Goal: Task Accomplishment & Management: Complete application form

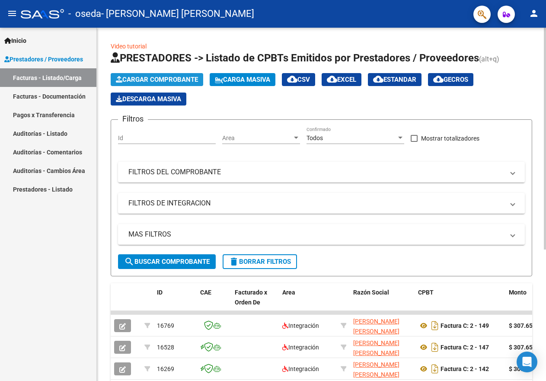
click at [156, 79] on span "Cargar Comprobante" at bounding box center [157, 80] width 82 height 8
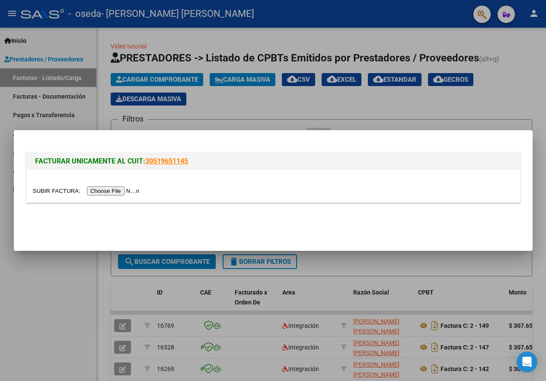
click at [224, 99] on div at bounding box center [273, 190] width 546 height 381
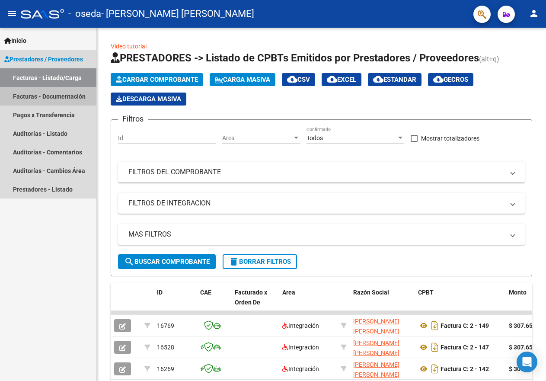
click at [79, 96] on link "Facturas - Documentación" at bounding box center [48, 96] width 96 height 19
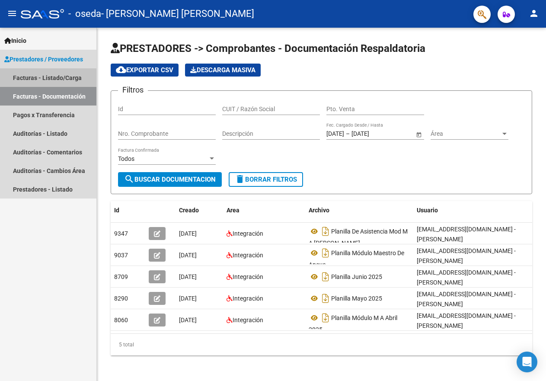
click at [67, 77] on link "Facturas - Listado/Carga" at bounding box center [48, 77] width 96 height 19
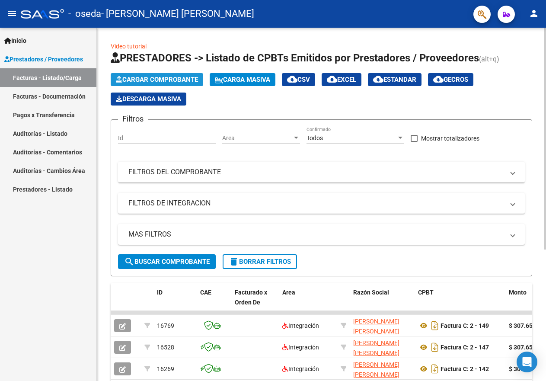
click at [162, 77] on span "Cargar Comprobante" at bounding box center [157, 80] width 82 height 8
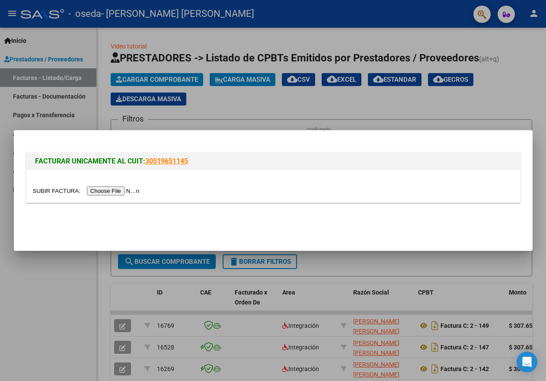
click at [120, 191] on input "file" at bounding box center [87, 190] width 109 height 9
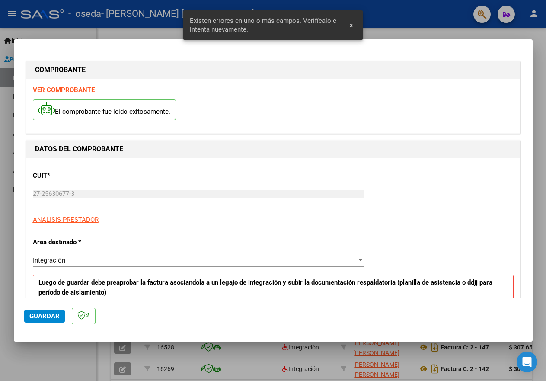
scroll to position [161, 0]
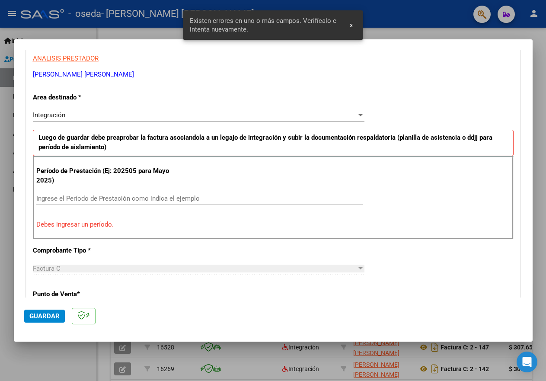
click at [96, 201] on input "Ingrese el Período de Prestación como indica el ejemplo" at bounding box center [199, 199] width 327 height 8
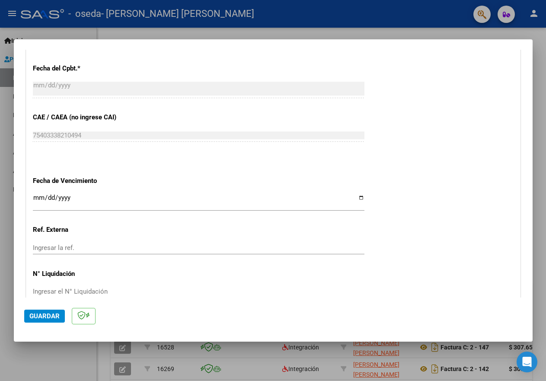
scroll to position [539, 0]
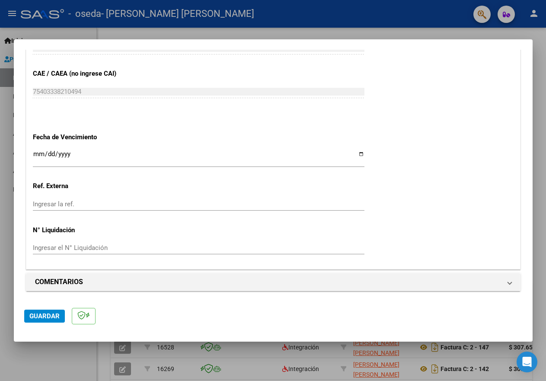
type input "202509"
click at [357, 153] on input "Ingresar la fecha" at bounding box center [199, 157] width 332 height 14
type input "[DATE]"
click at [51, 313] on span "Guardar" at bounding box center [44, 316] width 30 height 8
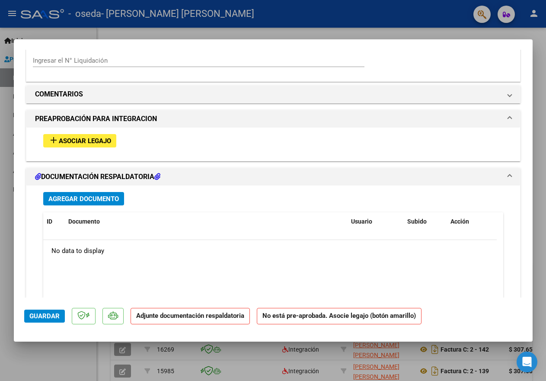
scroll to position [735, 0]
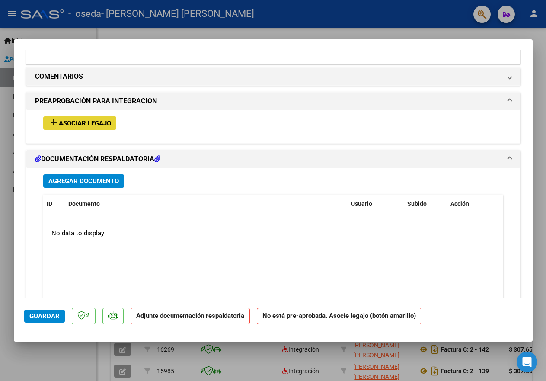
click at [103, 126] on span "Asociar Legajo" at bounding box center [85, 123] width 52 height 8
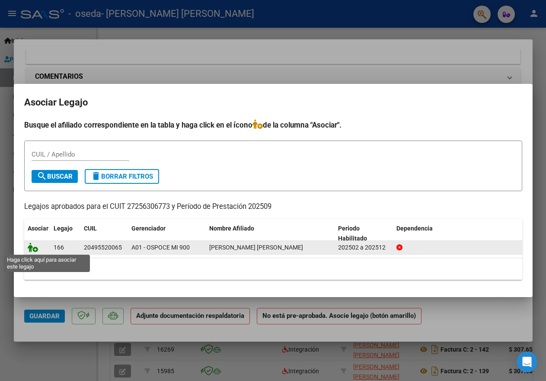
click at [31, 247] on icon at bounding box center [33, 247] width 10 height 10
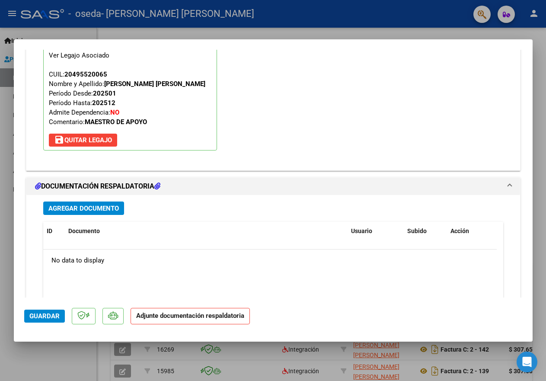
scroll to position [844, 0]
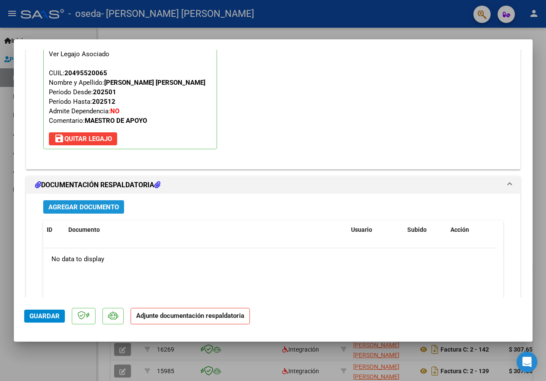
click at [111, 208] on span "Agregar Documento" at bounding box center [83, 207] width 70 height 8
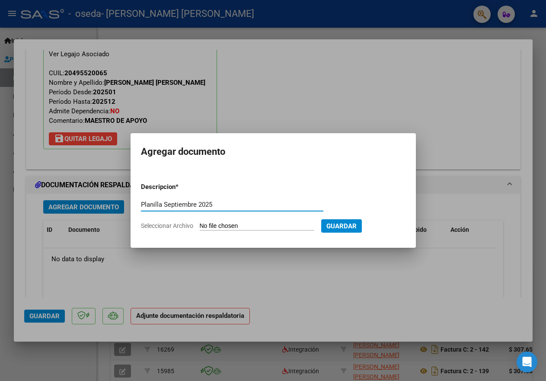
type input "Planilla Septiembre 2025"
click at [246, 224] on input "Seleccionar Archivo" at bounding box center [257, 226] width 115 height 8
type input "C:\fakepath\Planilla Modulo M A [PERSON_NAME] Septiembre 202520251007_12015203.…"
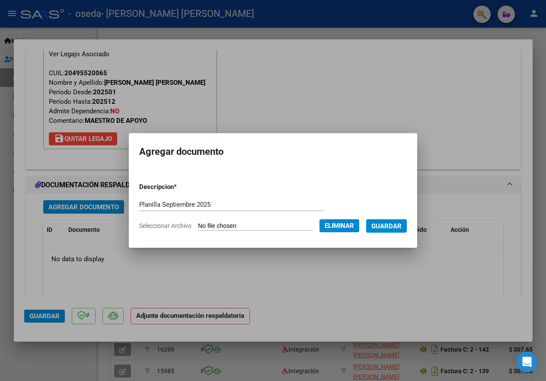
click at [383, 228] on span "Guardar" at bounding box center [386, 226] width 30 height 8
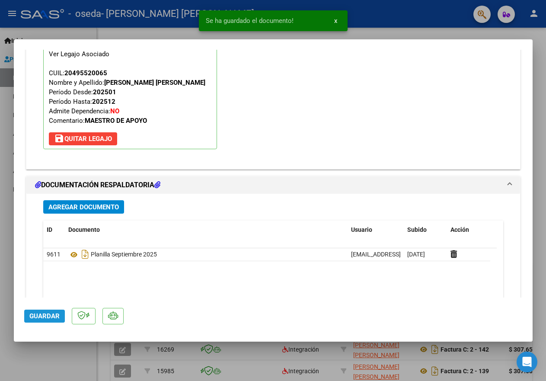
click at [56, 318] on span "Guardar" at bounding box center [44, 316] width 30 height 8
click at [188, 31] on div "Operación de edición exitosa x" at bounding box center [272, 20] width 169 height 41
click at [187, 34] on div at bounding box center [273, 190] width 546 height 381
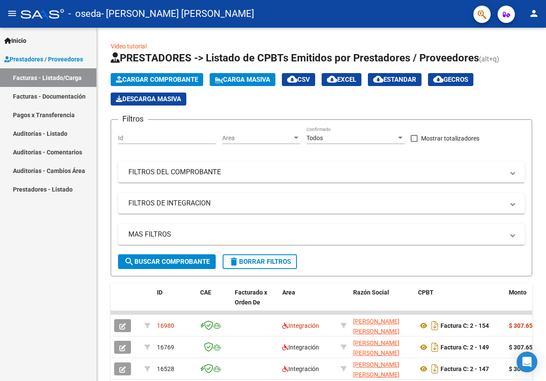
click at [536, 13] on mat-icon "person" at bounding box center [534, 13] width 10 height 10
click at [515, 54] on button "exit_to_app Salir" at bounding box center [516, 57] width 53 height 21
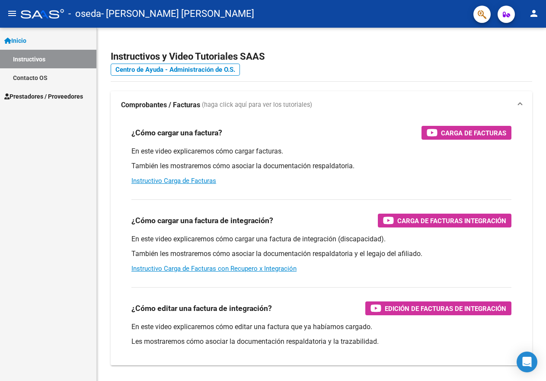
click at [77, 98] on span "Prestadores / Proveedores" at bounding box center [43, 97] width 79 height 10
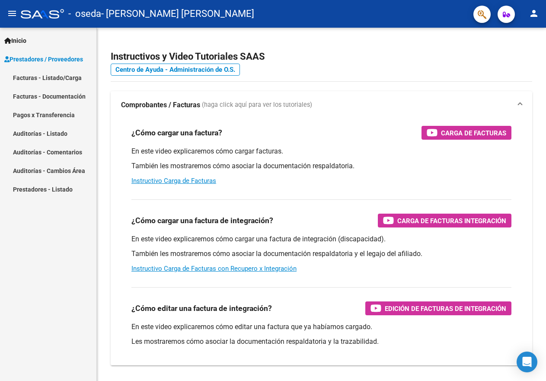
click at [76, 77] on link "Facturas - Listado/Carga" at bounding box center [48, 77] width 96 height 19
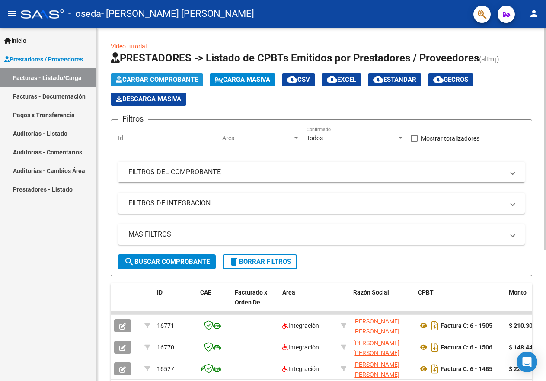
click at [166, 80] on span "Cargar Comprobante" at bounding box center [157, 80] width 82 height 8
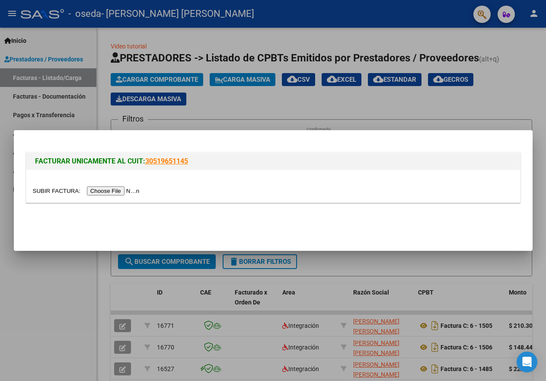
click at [112, 192] on input "file" at bounding box center [87, 190] width 109 height 9
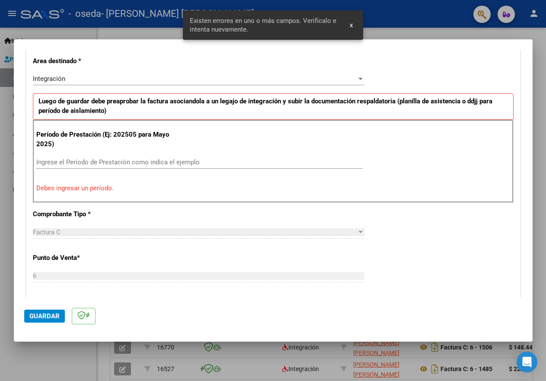
scroll to position [264, 0]
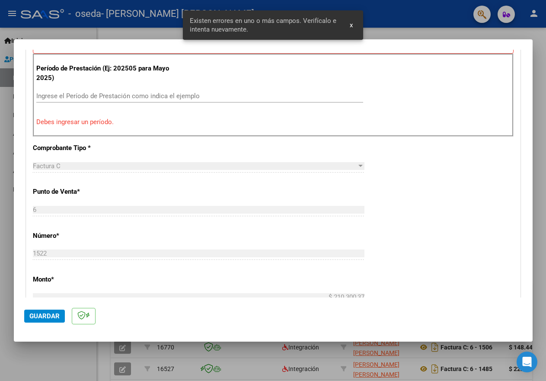
click at [106, 94] on input "Ingrese el Período de Prestación como indica el ejemplo" at bounding box center [199, 96] width 327 height 8
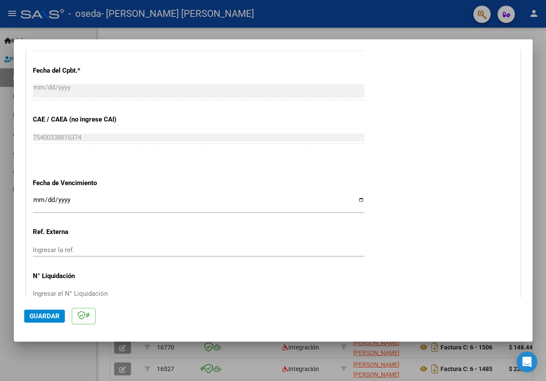
scroll to position [523, 0]
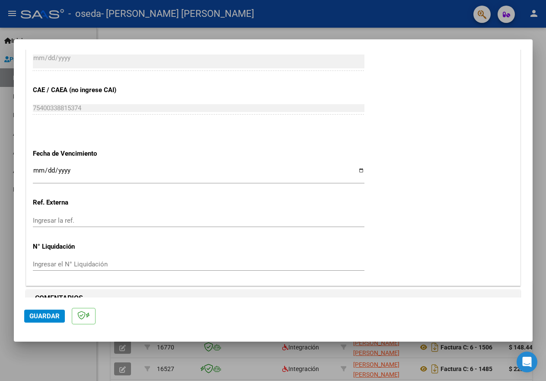
type input "202509"
click at [356, 170] on input "Ingresar la fecha" at bounding box center [199, 174] width 332 height 14
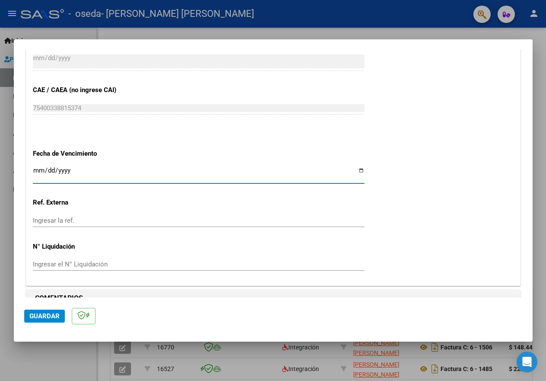
type input "[DATE]"
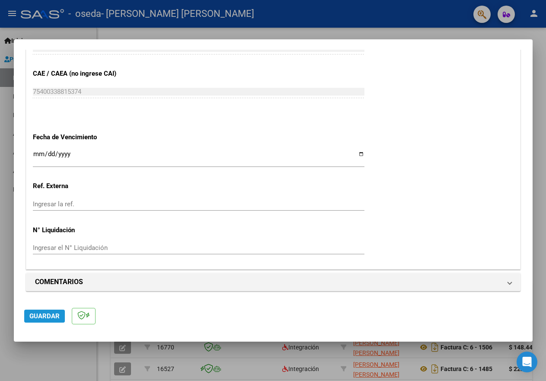
click at [41, 319] on span "Guardar" at bounding box center [44, 316] width 30 height 8
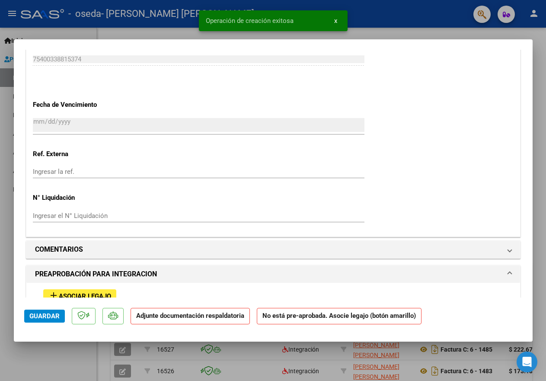
scroll to position [692, 0]
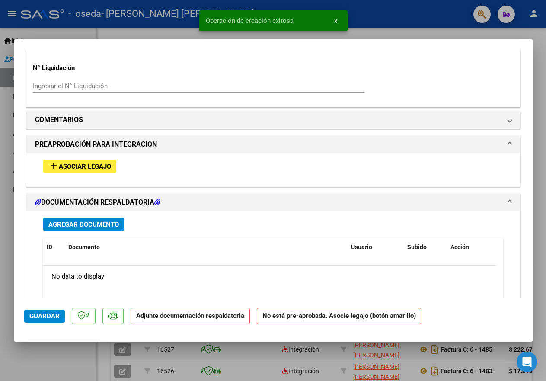
click at [93, 166] on span "Asociar Legajo" at bounding box center [85, 167] width 52 height 8
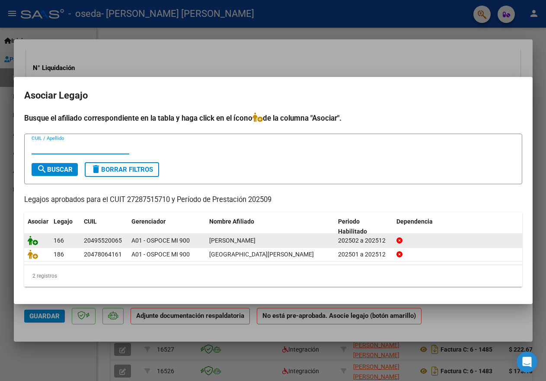
click at [30, 239] on icon at bounding box center [33, 241] width 10 height 10
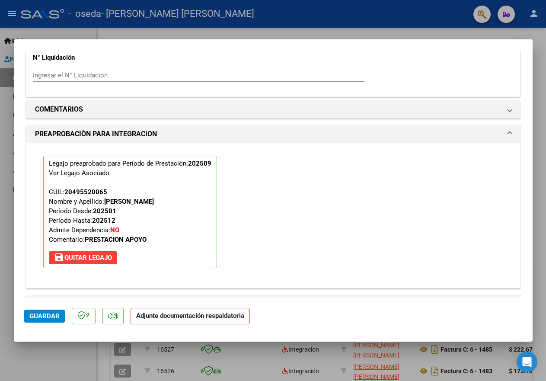
scroll to position [844, 0]
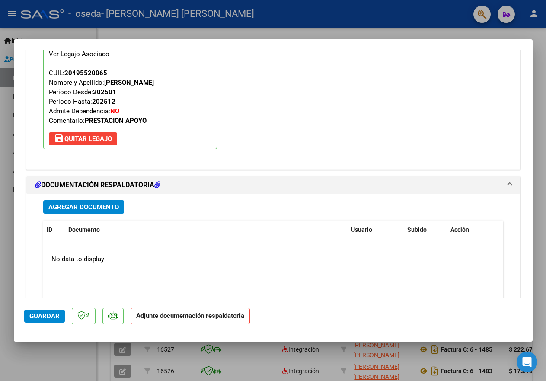
click at [96, 211] on button "Agregar Documento" at bounding box center [83, 206] width 81 height 13
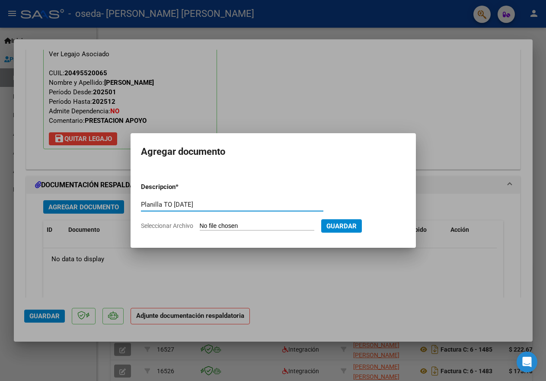
type input "Planilla TO Septiembre 2025"
click at [216, 223] on input "Seleccionar Archivo" at bounding box center [257, 226] width 115 height 8
type input "C:\fakepath\Planilla TO Lucas Garnica Septiembre 202520251007_12003769.pdf"
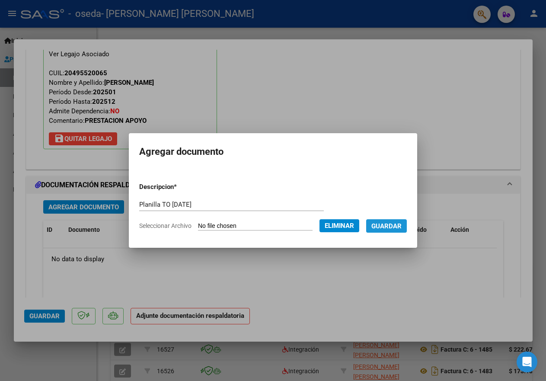
click at [400, 228] on span "Guardar" at bounding box center [386, 226] width 30 height 8
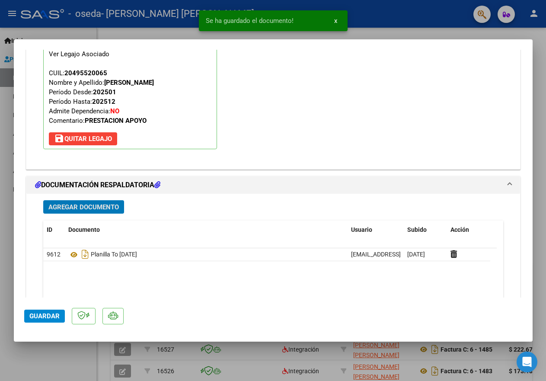
click at [39, 317] on span "Guardar" at bounding box center [44, 316] width 30 height 8
click at [184, 29] on div at bounding box center [273, 190] width 546 height 381
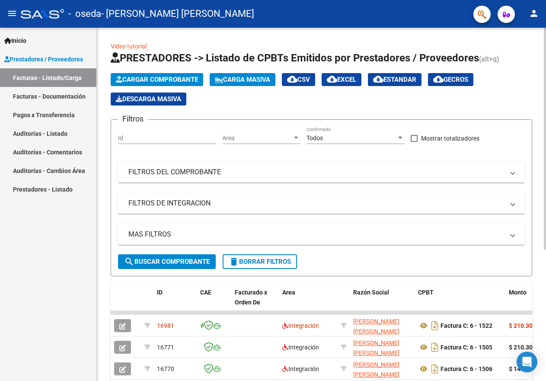
click at [141, 78] on span "Cargar Comprobante" at bounding box center [157, 80] width 82 height 8
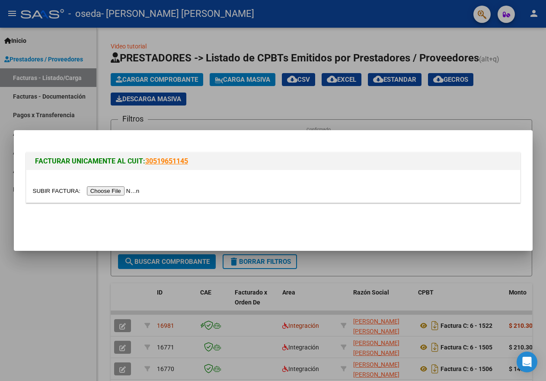
click at [107, 188] on input "file" at bounding box center [87, 190] width 109 height 9
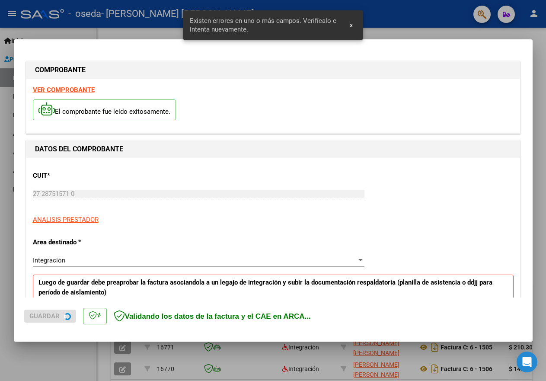
scroll to position [161, 0]
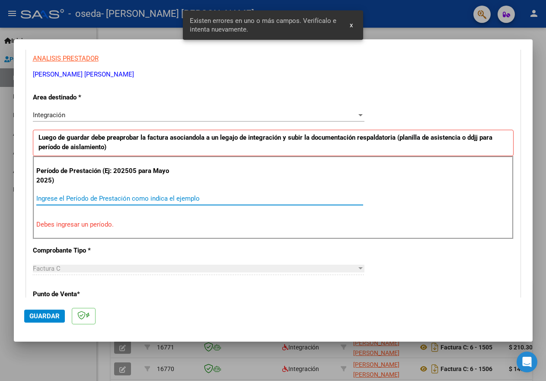
click at [74, 199] on input "Ingrese el Período de Prestación como indica el ejemplo" at bounding box center [199, 199] width 327 height 8
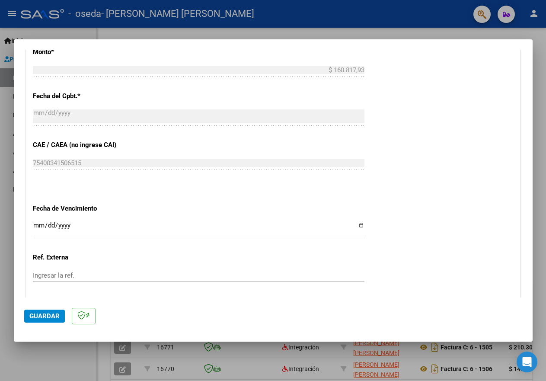
scroll to position [507, 0]
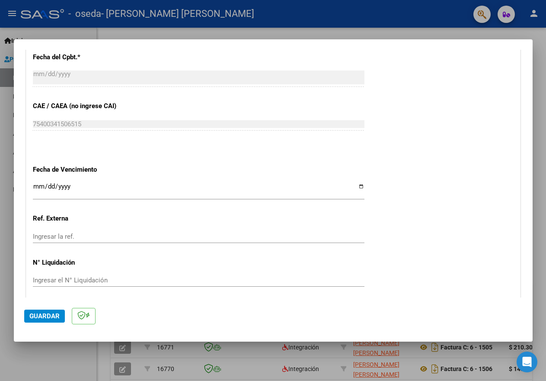
type input "202509"
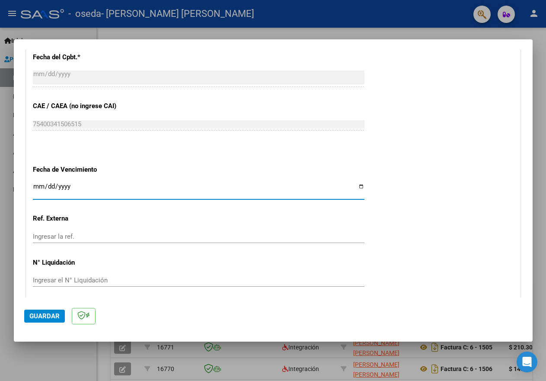
click at [356, 187] on input "Ingresar la fecha" at bounding box center [199, 190] width 332 height 14
type input "[DATE]"
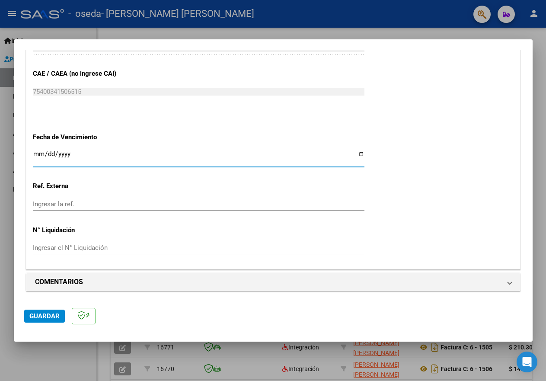
click at [37, 317] on span "Guardar" at bounding box center [44, 316] width 30 height 8
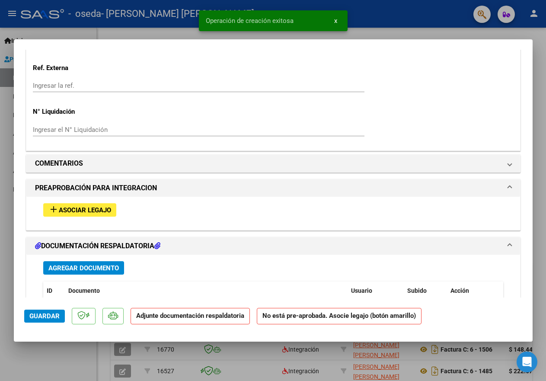
scroll to position [648, 0]
click at [107, 208] on span "Asociar Legajo" at bounding box center [85, 210] width 52 height 8
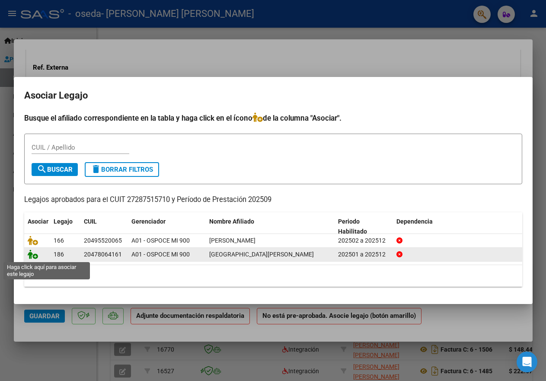
click at [29, 255] on icon at bounding box center [33, 254] width 10 height 10
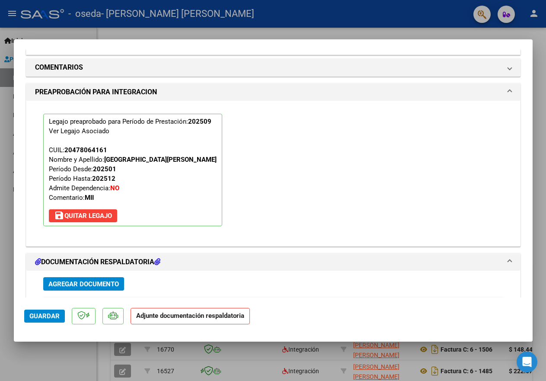
scroll to position [801, 0]
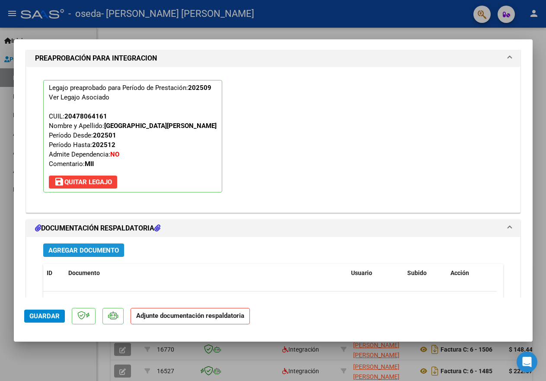
click at [54, 249] on span "Agregar Documento" at bounding box center [83, 250] width 70 height 8
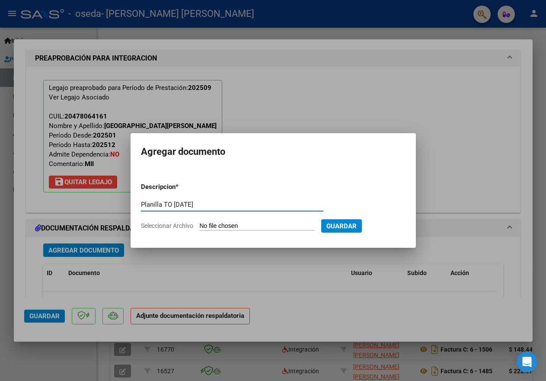
type input "Planilla TO Septiembre 2025"
click at [247, 226] on input "Seleccionar Archivo" at bounding box center [257, 226] width 115 height 8
type input "C:\fakepath\Planilla TO Enzo Pïhuala Septiembre 202520251007_12025384.pdf"
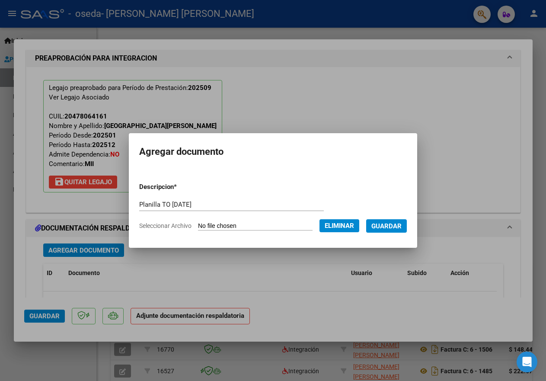
click at [385, 223] on span "Guardar" at bounding box center [386, 226] width 30 height 8
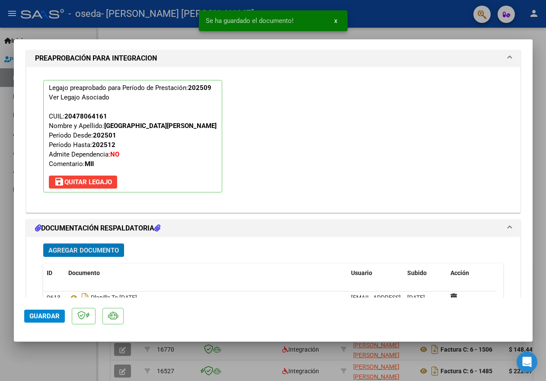
click at [39, 319] on span "Guardar" at bounding box center [44, 316] width 30 height 8
click at [160, 35] on div at bounding box center [273, 190] width 546 height 381
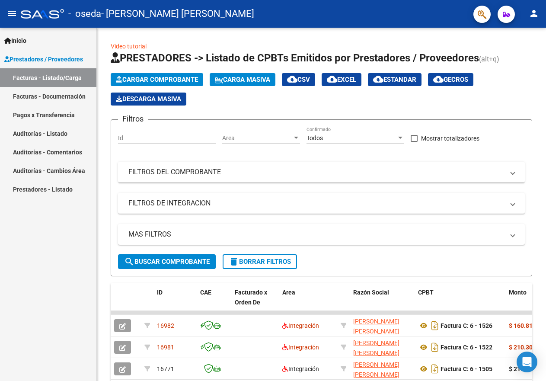
click at [532, 13] on mat-icon "person" at bounding box center [534, 13] width 10 height 10
click at [517, 59] on button "exit_to_app Salir" at bounding box center [516, 57] width 53 height 21
